Goal: Communication & Community: Answer question/provide support

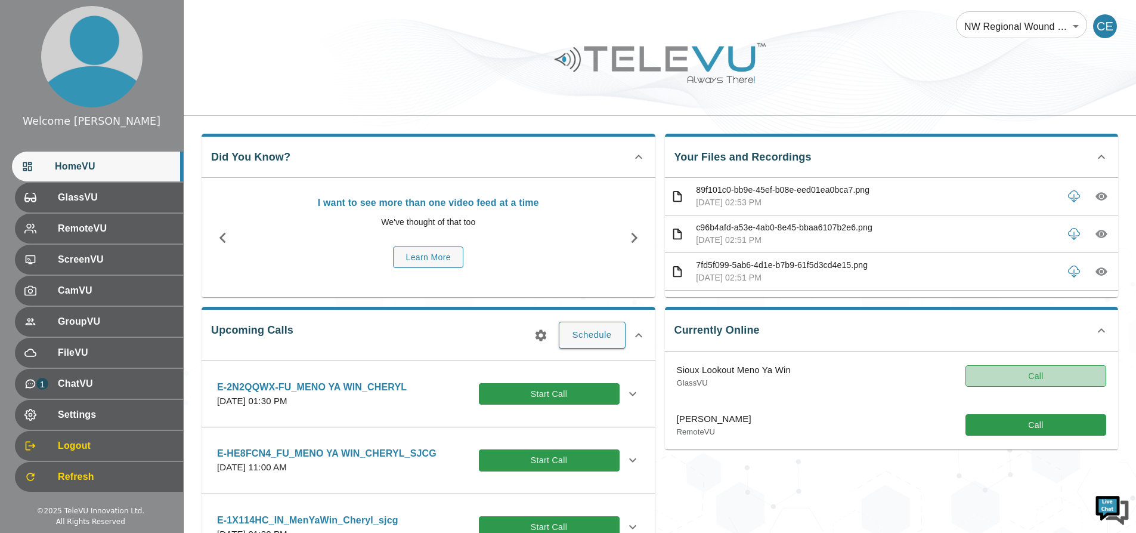
click at [1024, 371] on button "Call" at bounding box center [1035, 376] width 141 height 22
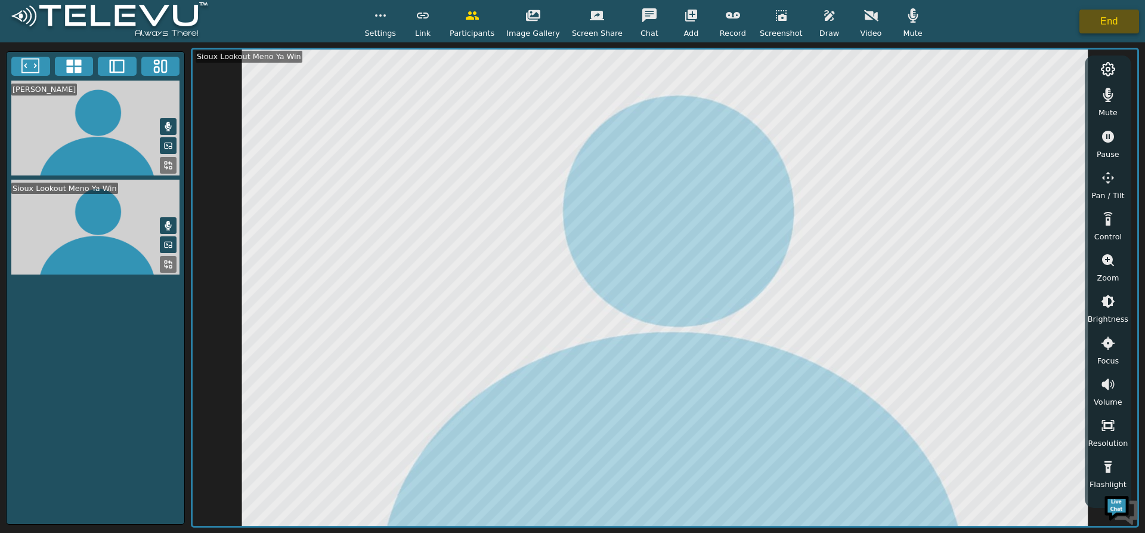
click at [1099, 29] on button "End" at bounding box center [1109, 22] width 60 height 24
